Goal: Check status: Check status

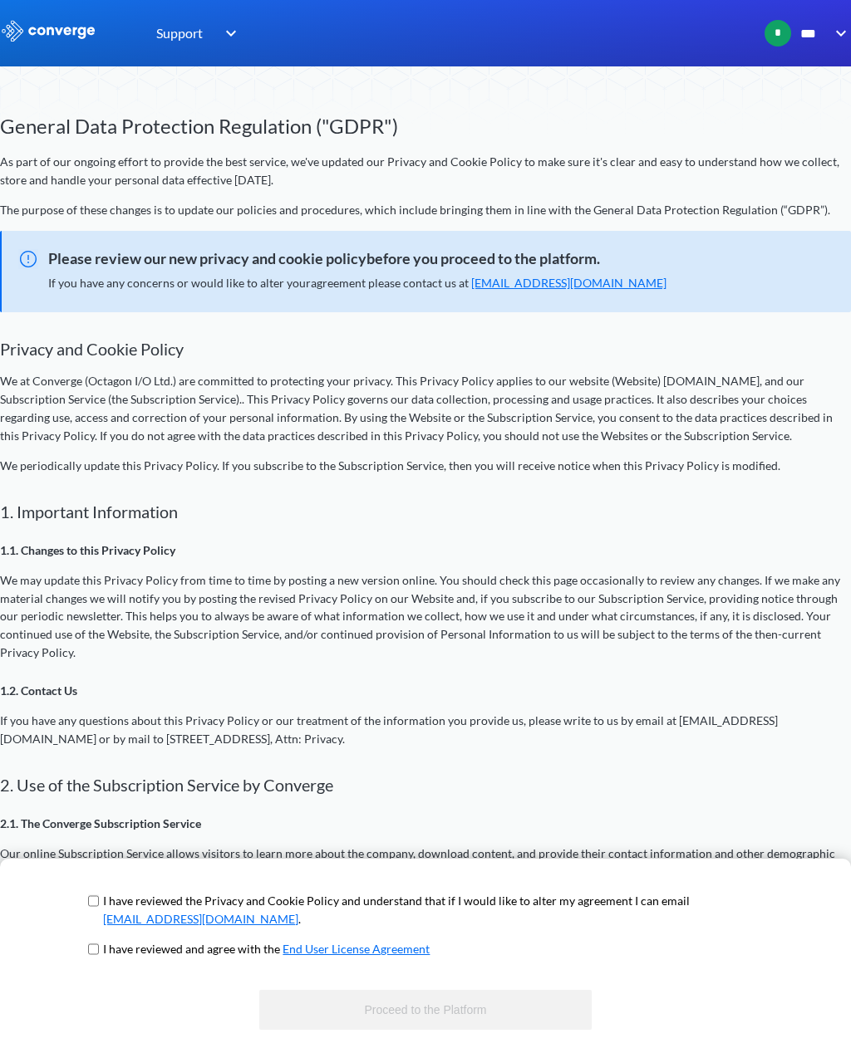
click at [96, 954] on input "checkbox" at bounding box center [93, 949] width 11 height 13
checkbox input "true"
click at [108, 914] on link "[EMAIL_ADDRESS][DOMAIN_NAME]" at bounding box center [200, 919] width 195 height 14
click at [97, 904] on input "checkbox" at bounding box center [93, 901] width 11 height 13
checkbox input "true"
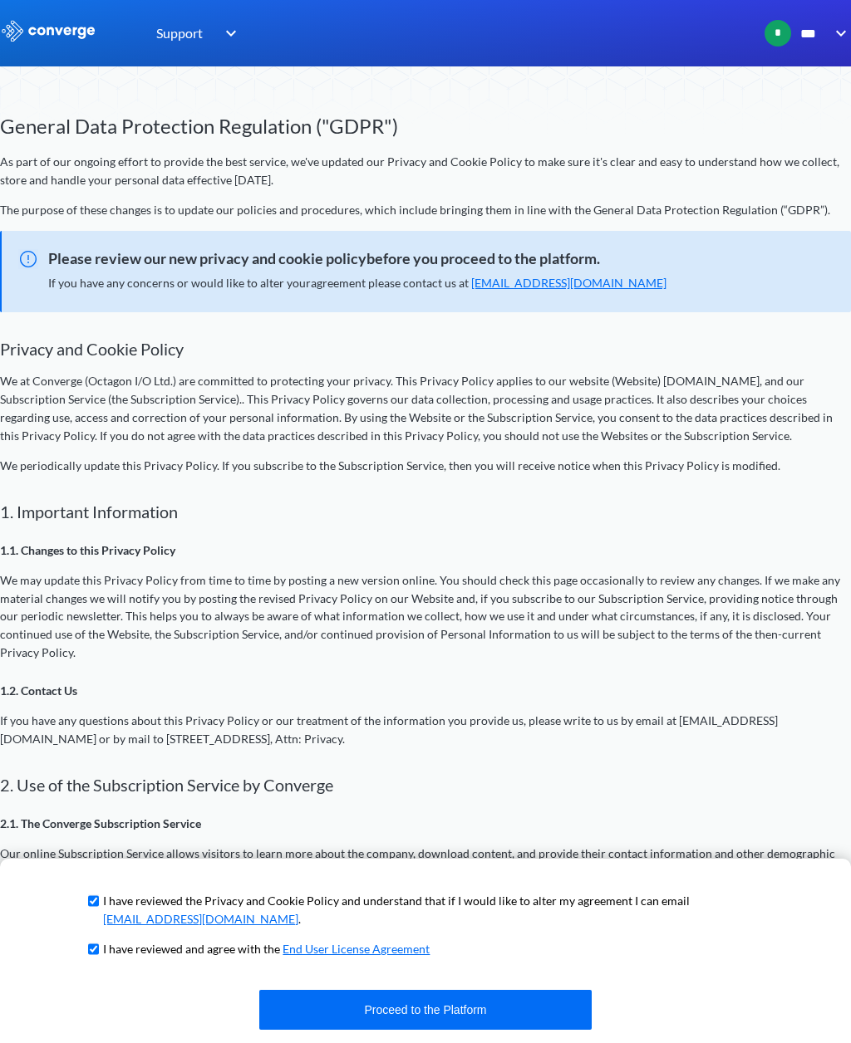
click at [390, 1009] on button "Proceed to the Platform" at bounding box center [425, 1010] width 332 height 40
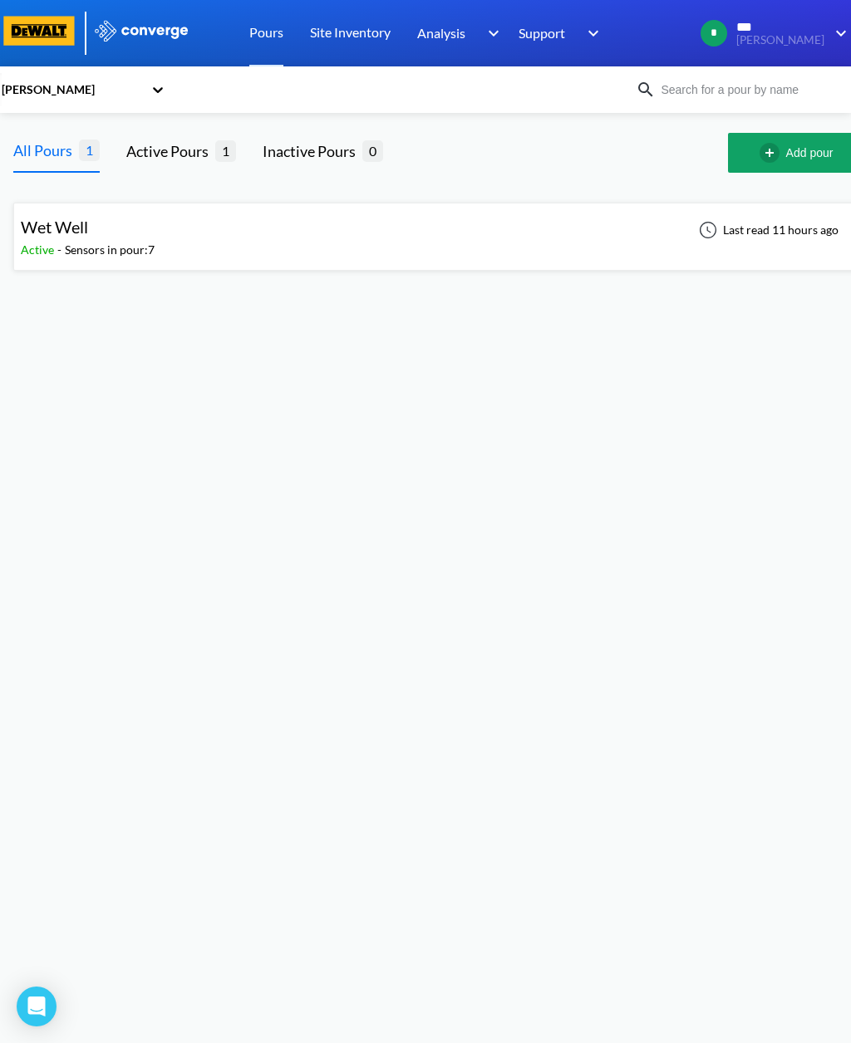
click at [94, 228] on div "Wet Well" at bounding box center [88, 227] width 134 height 26
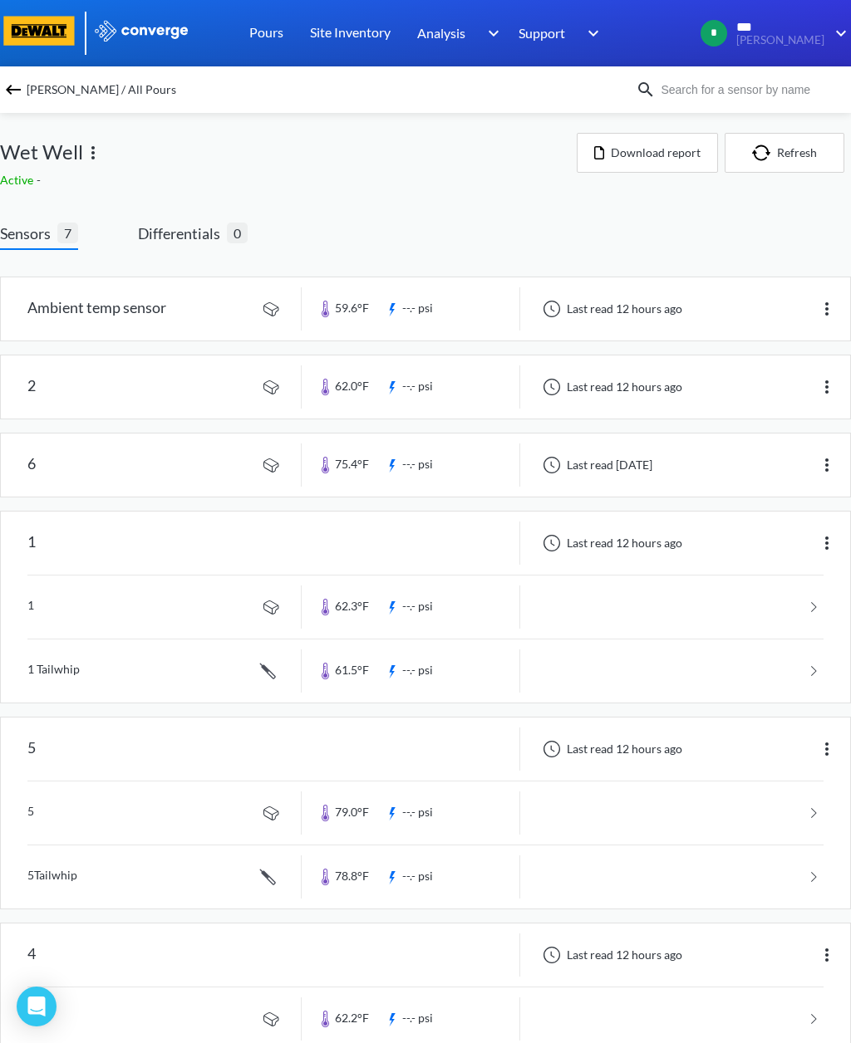
click at [795, 156] on button "Refresh" at bounding box center [784, 153] width 120 height 40
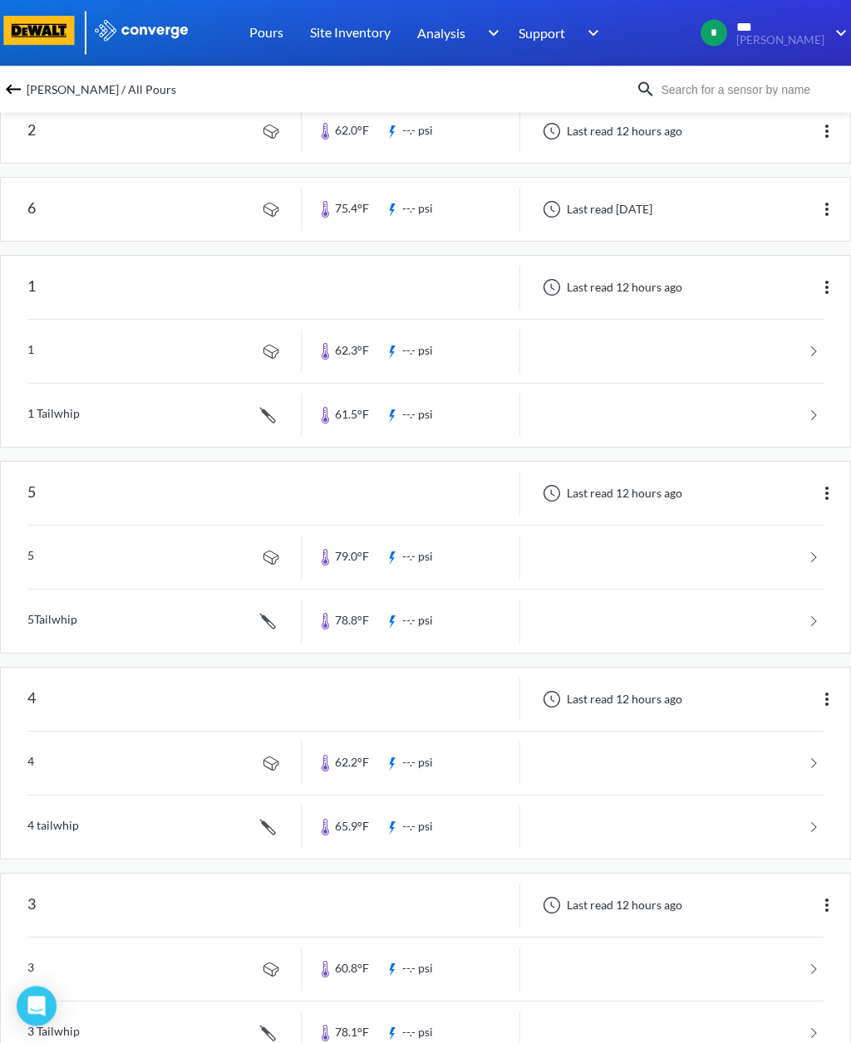
scroll to position [255, 0]
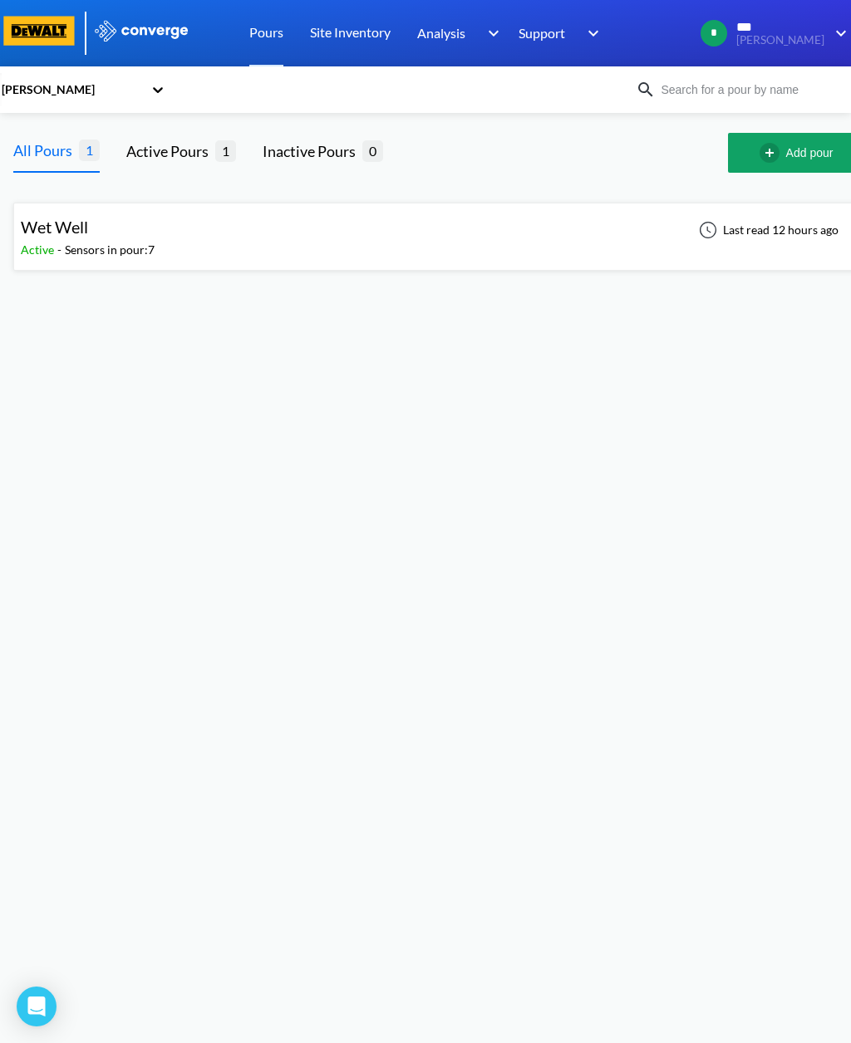
click at [228, 157] on span "1" at bounding box center [225, 150] width 21 height 21
click at [162, 247] on div "Wet Well Active - Sensors in pour: 7 Last read 12 hours ago" at bounding box center [439, 236] width 836 height 53
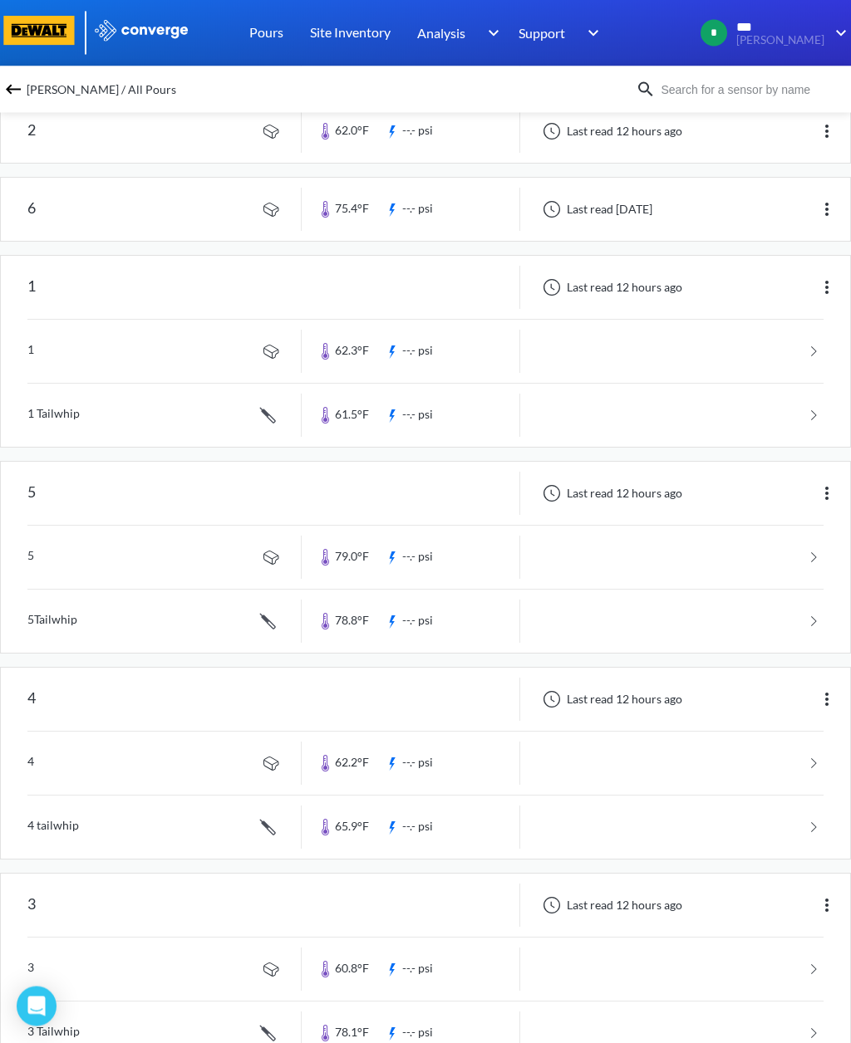
scroll to position [255, 0]
click at [284, 410] on link at bounding box center [425, 416] width 796 height 63
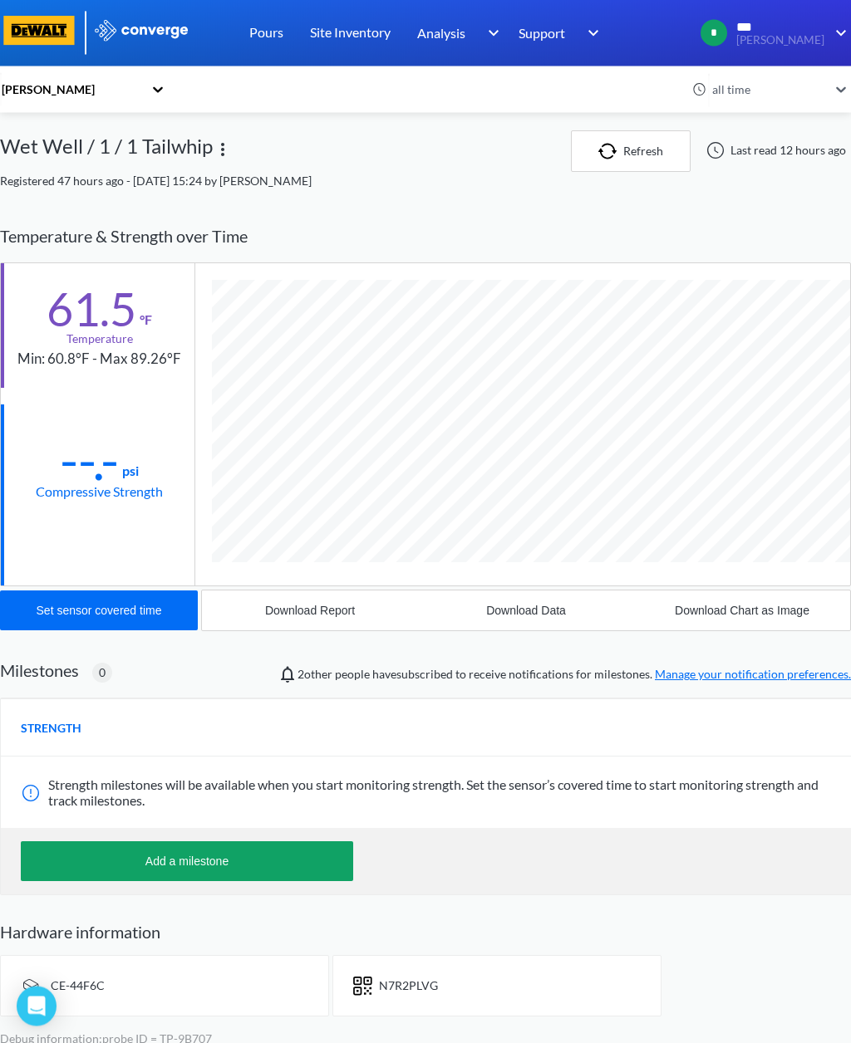
scroll to position [22, 0]
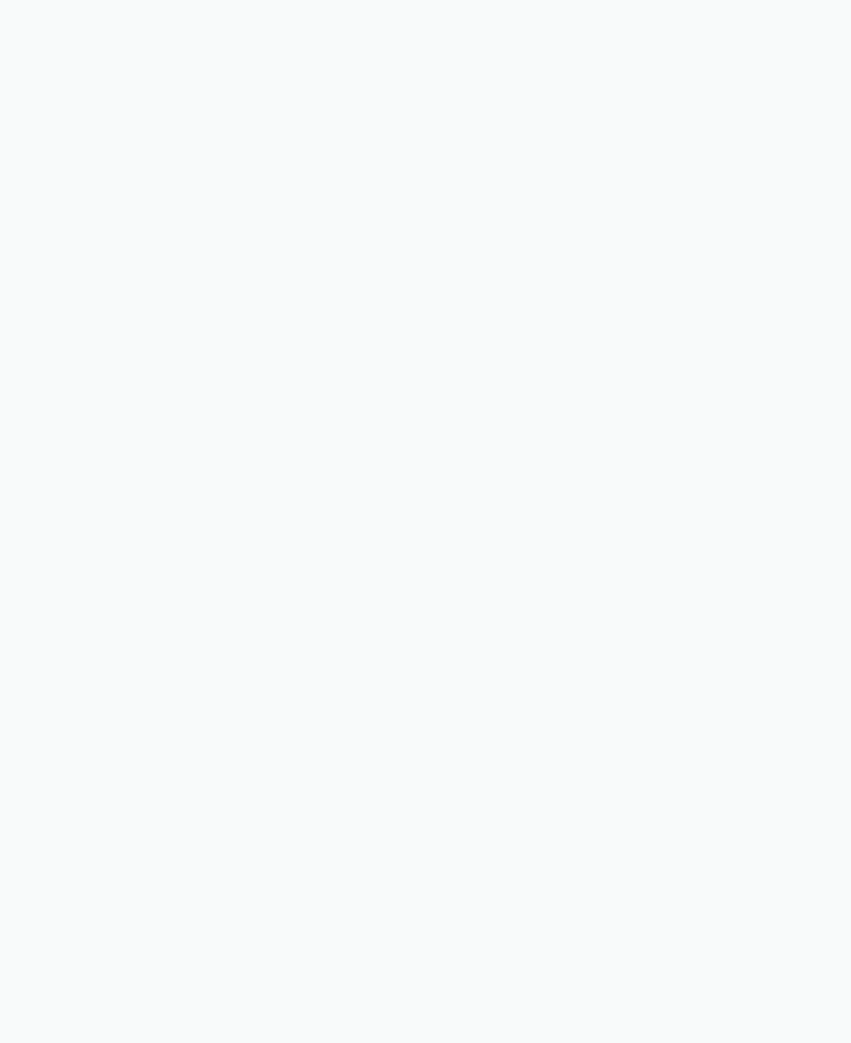
scroll to position [1, 0]
